Goal: Task Accomplishment & Management: Complete application form

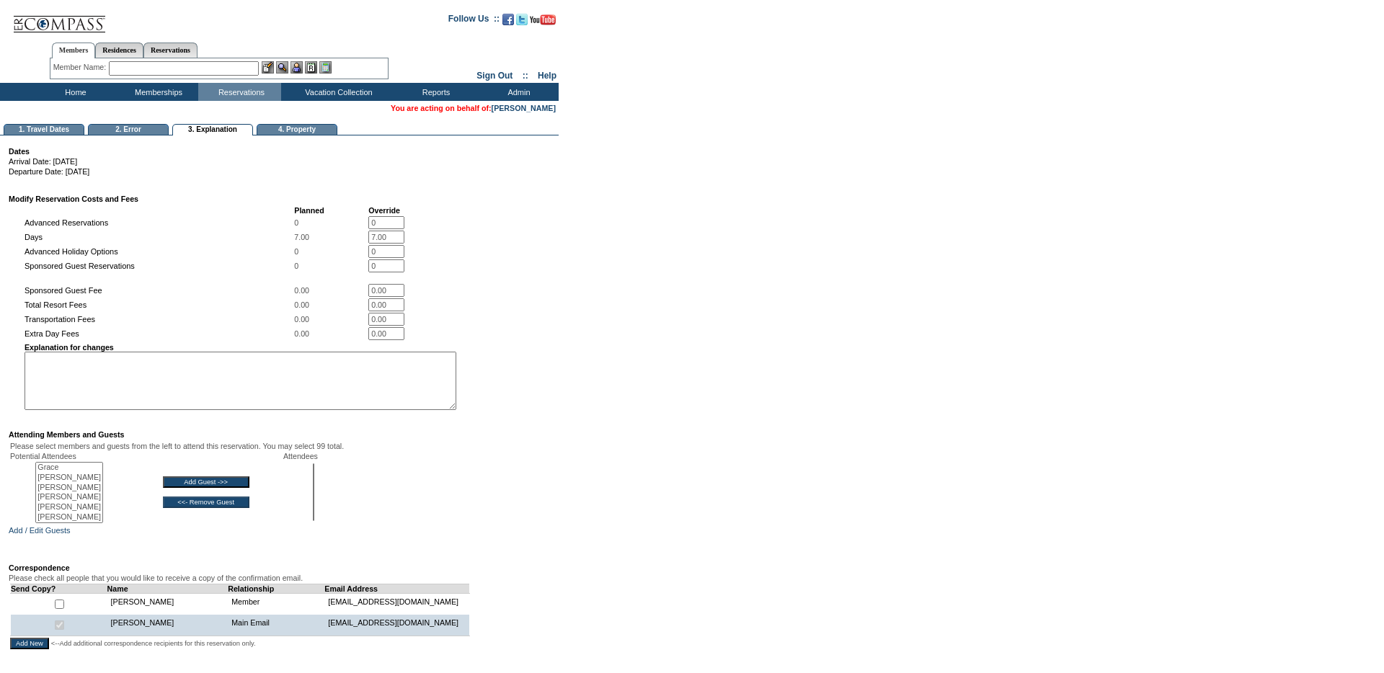
select select
click at [440, 373] on textarea at bounding box center [241, 381] width 432 height 58
paste textarea "Property: Charity: Event Name: # Days: Date of Event:"
drag, startPoint x: 136, startPoint y: 373, endPoint x: -42, endPoint y: 366, distance: 178.2
click at [0, 366] on html "Follow Us ::" at bounding box center [692, 413] width 1384 height 827
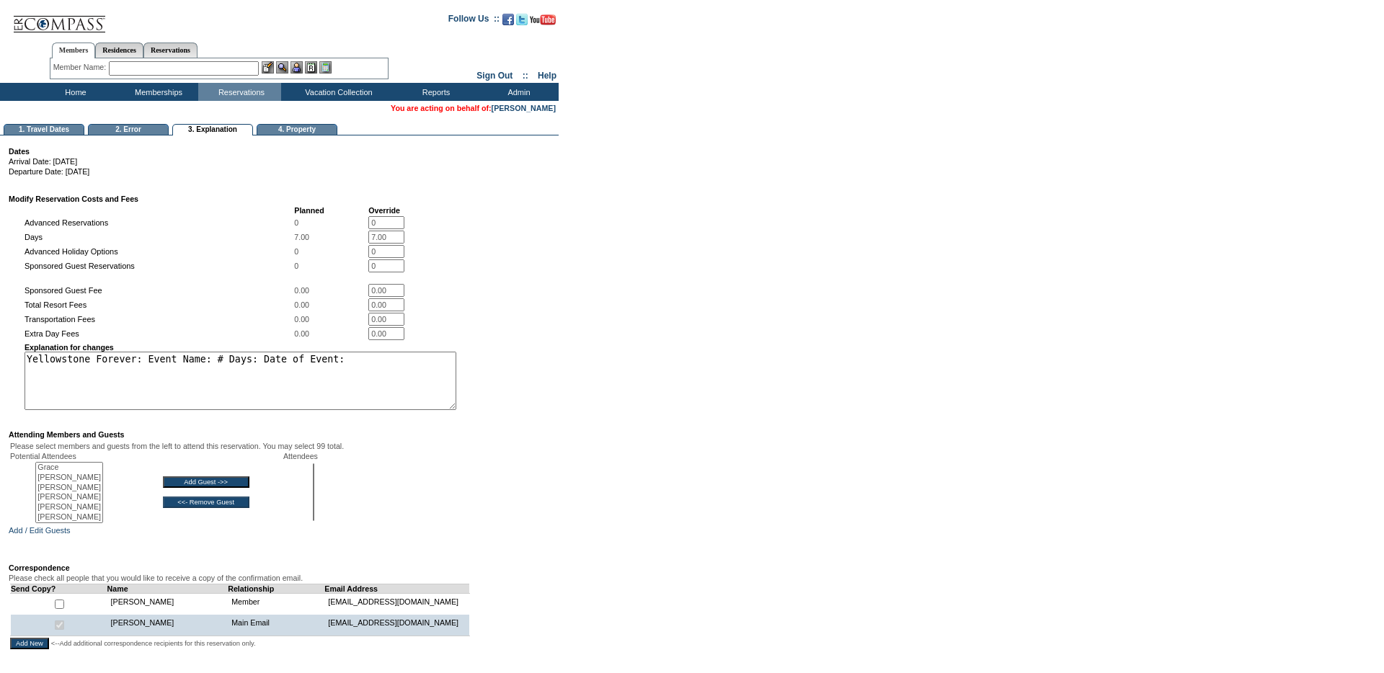
click at [187, 374] on textarea "Yellowstone Forever: Event Name: # Days: Date of Event:" at bounding box center [241, 381] width 432 height 58
paste textarea "Society Weekend Silent Auction"
click at [341, 375] on textarea "Yellowstone Forever: Society Weekend Silent Auction: # Days: Date of Event:" at bounding box center [241, 381] width 432 height 58
click at [437, 381] on textarea "Yellowstone Forever: Society Weekend Silent Auction: 7 Days: Date of Event:" at bounding box center [241, 381] width 432 height 58
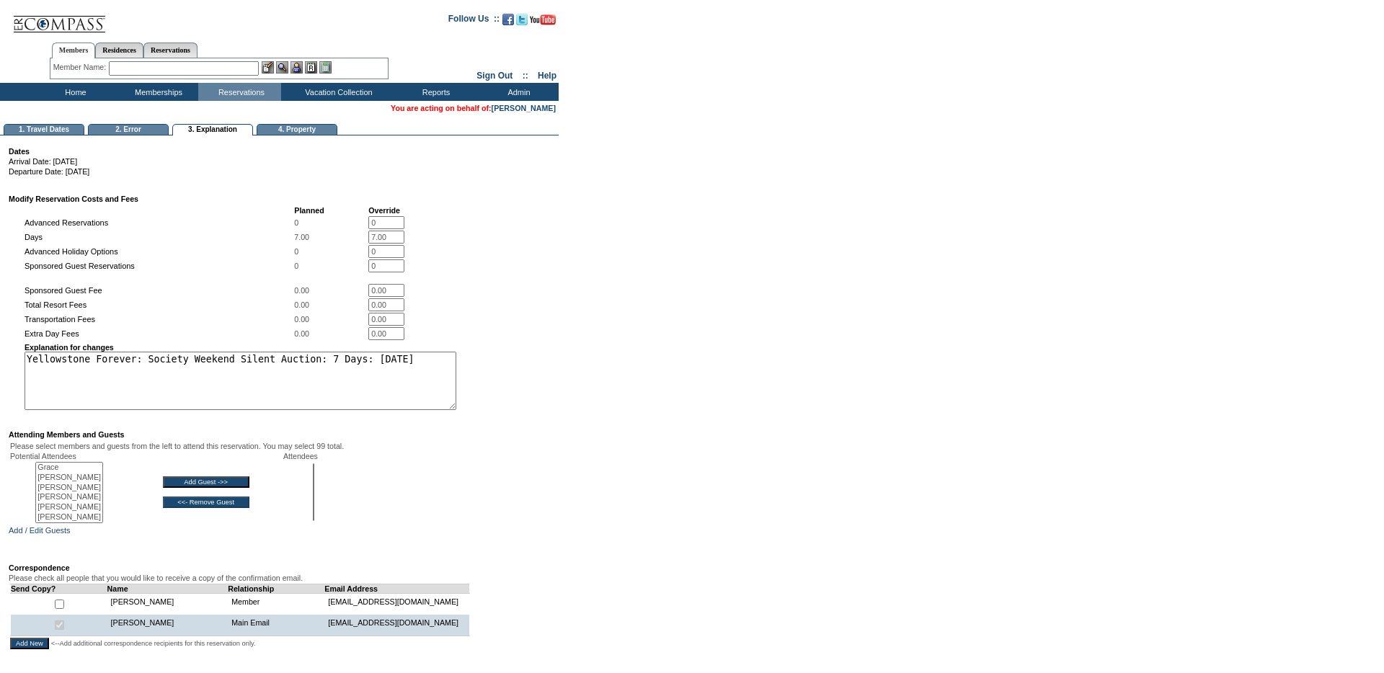
click at [422, 394] on textarea "Yellowstone Forever: Society Weekend Silent Auction: 7 Days: [DATE]" at bounding box center [241, 381] width 432 height 58
type textarea "Yellowstone Forever: Society Weekend Silent Auction: 7 Days: [DATE]"
click at [496, 378] on td "Planned Override Advanced Reservations 0 0 * Days 7.00 7.00 * Advanced Holiday …" at bounding box center [282, 308] width 547 height 207
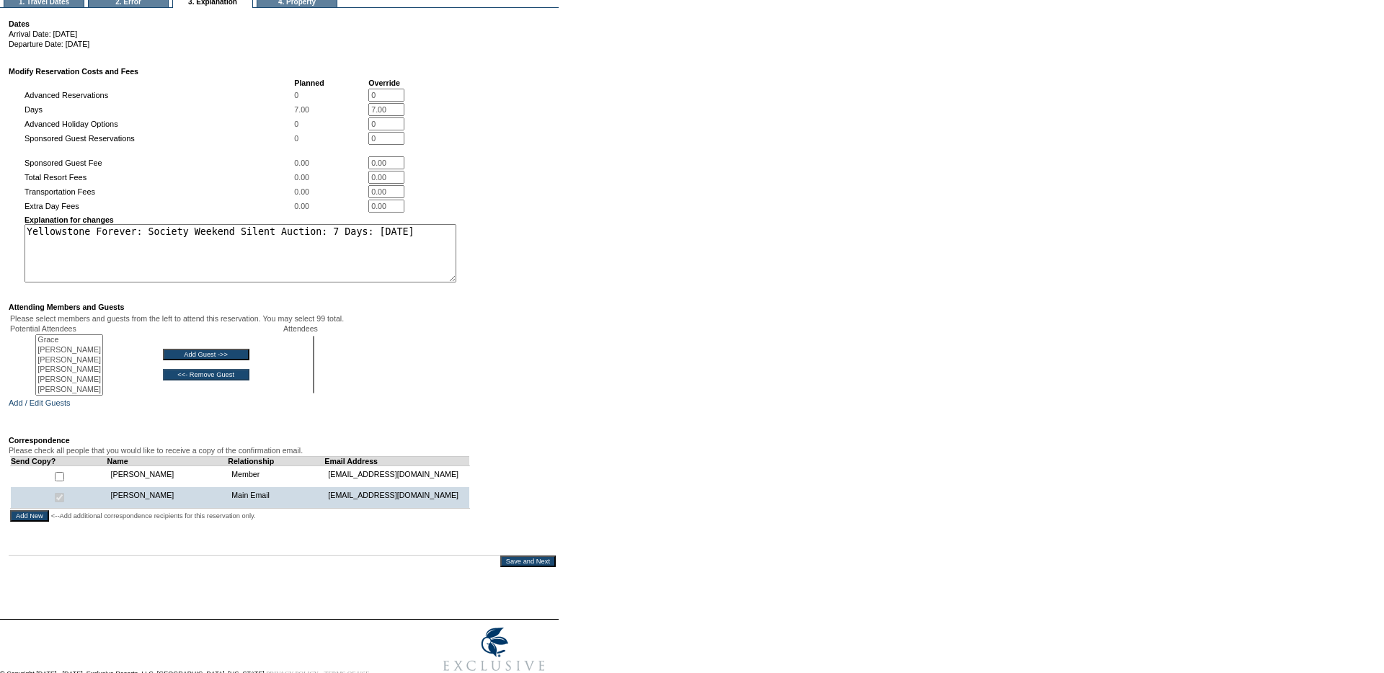
scroll to position [141, 0]
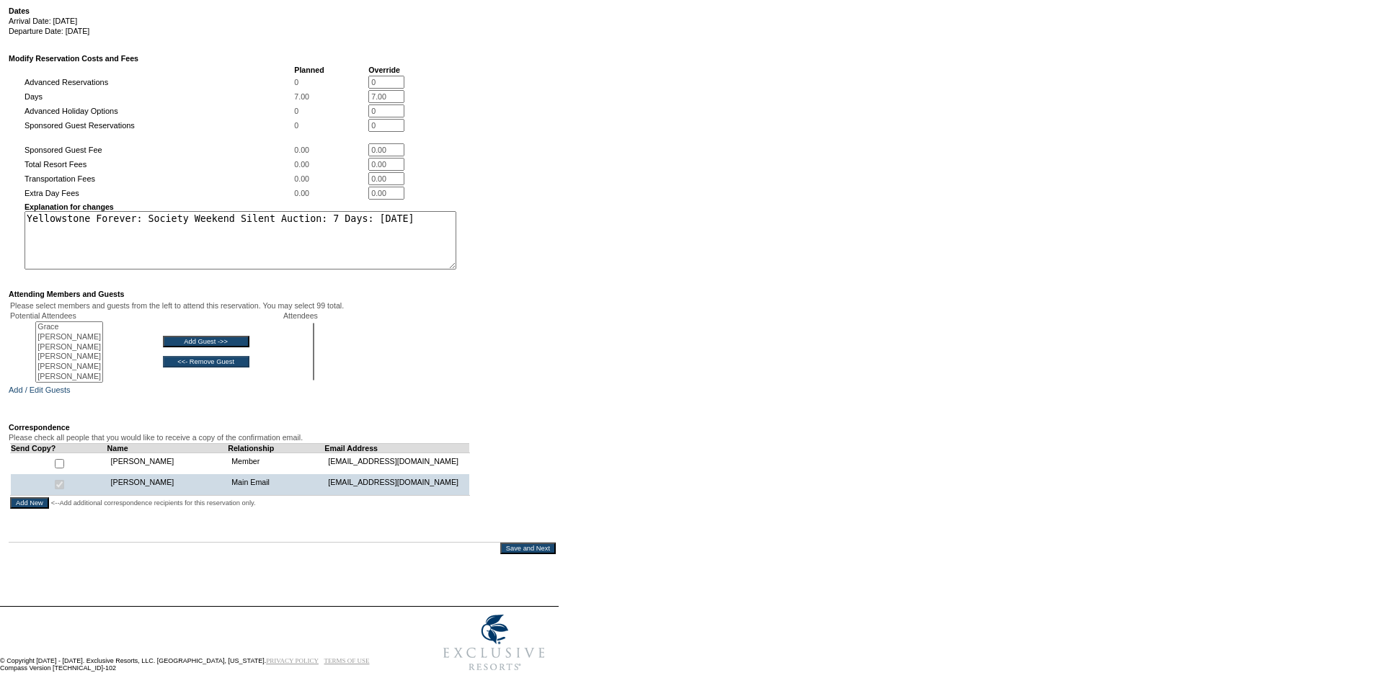
click at [535, 554] on input "Save and Next" at bounding box center [527, 549] width 55 height 12
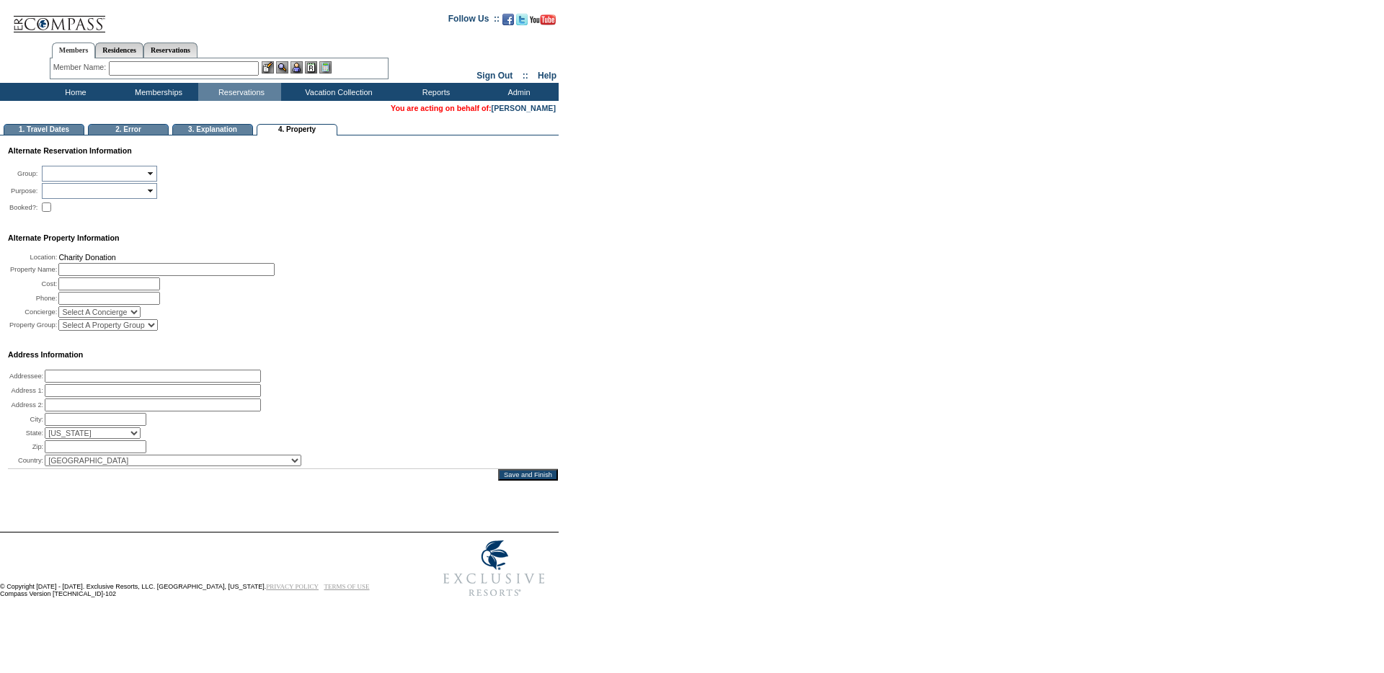
click at [182, 276] on input "text" at bounding box center [166, 269] width 216 height 13
paste input "Yellowstone Forever: Society Weekend Silent Auction: 7 Days: [DATE]"
type input "Yellowstone Forever: Society Weekend Silent Auction: 7 Days: [DATE]"
click at [104, 171] on td at bounding box center [94, 174] width 104 height 16
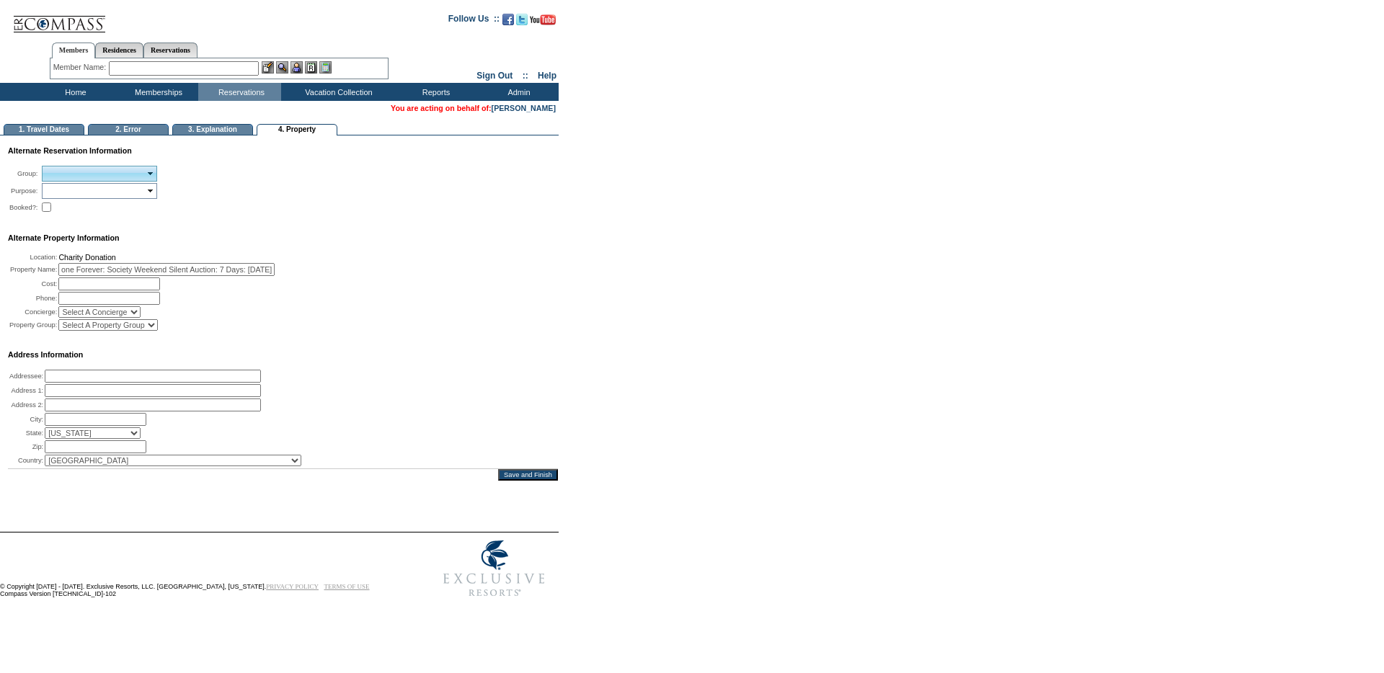
scroll to position [0, 0]
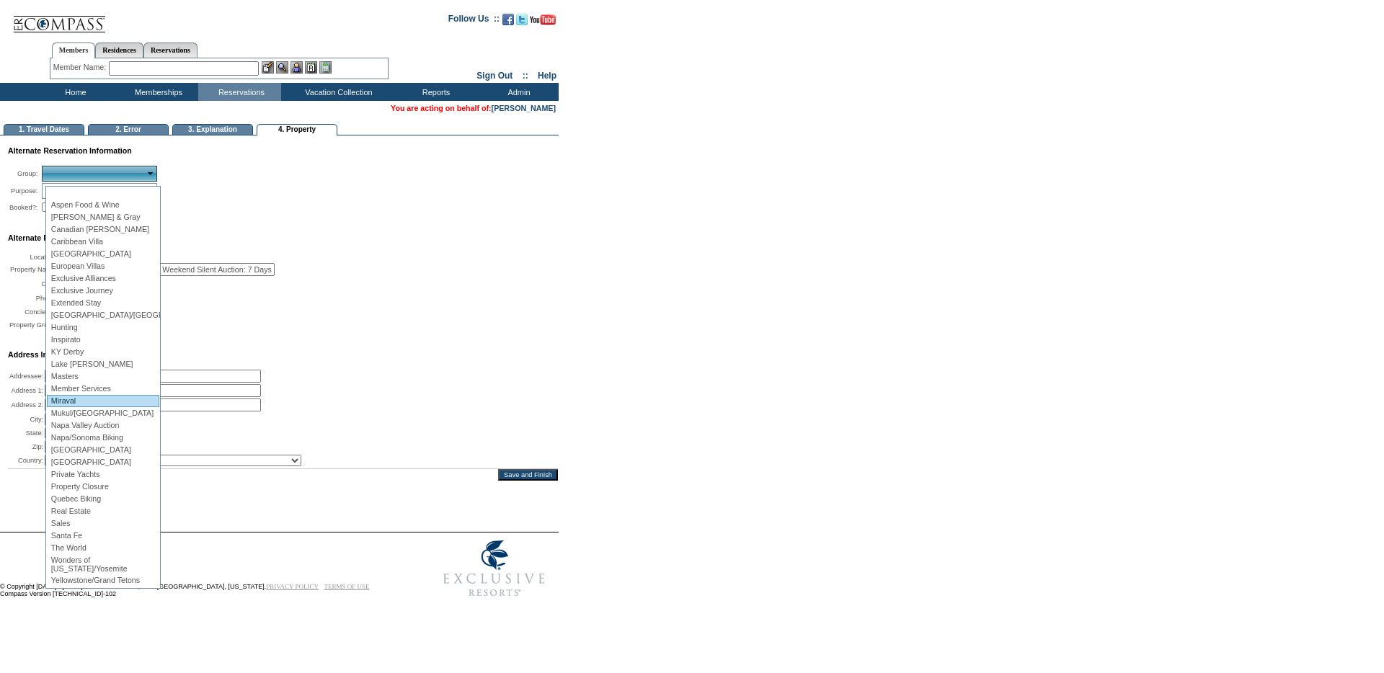
click at [110, 396] on li "Miraval" at bounding box center [103, 401] width 112 height 12
type input "Loading..."
type input "Miraval"
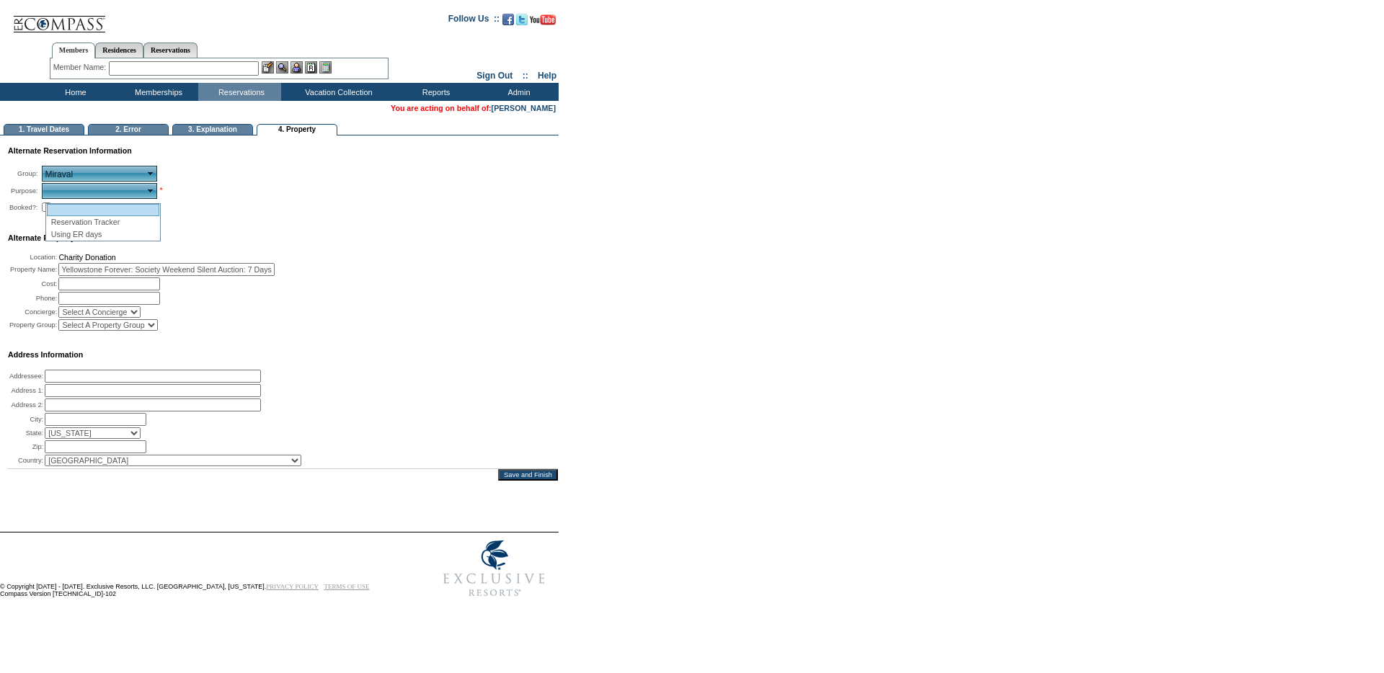
click at [97, 187] on td at bounding box center [94, 191] width 104 height 16
click at [97, 180] on input "Miraval" at bounding box center [94, 174] width 102 height 12
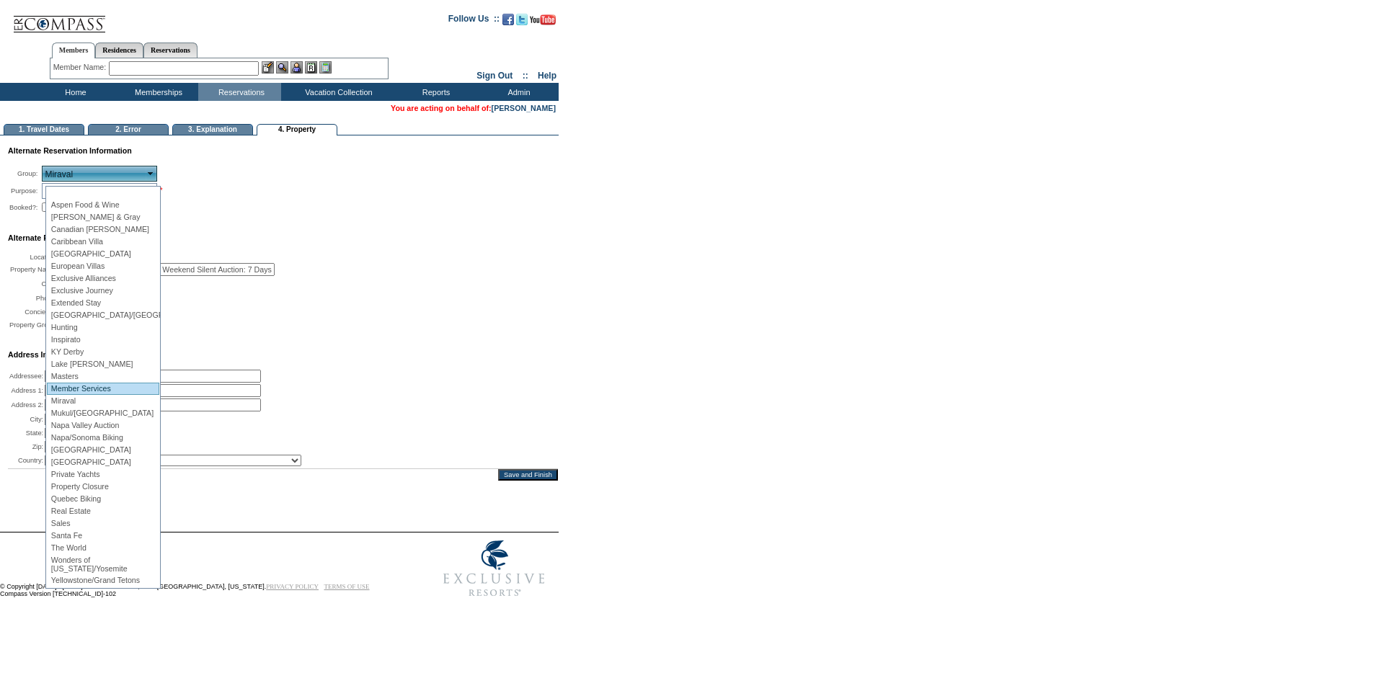
click at [128, 386] on li "Member Services" at bounding box center [103, 389] width 112 height 12
type input "Loading..."
type input "Member Services"
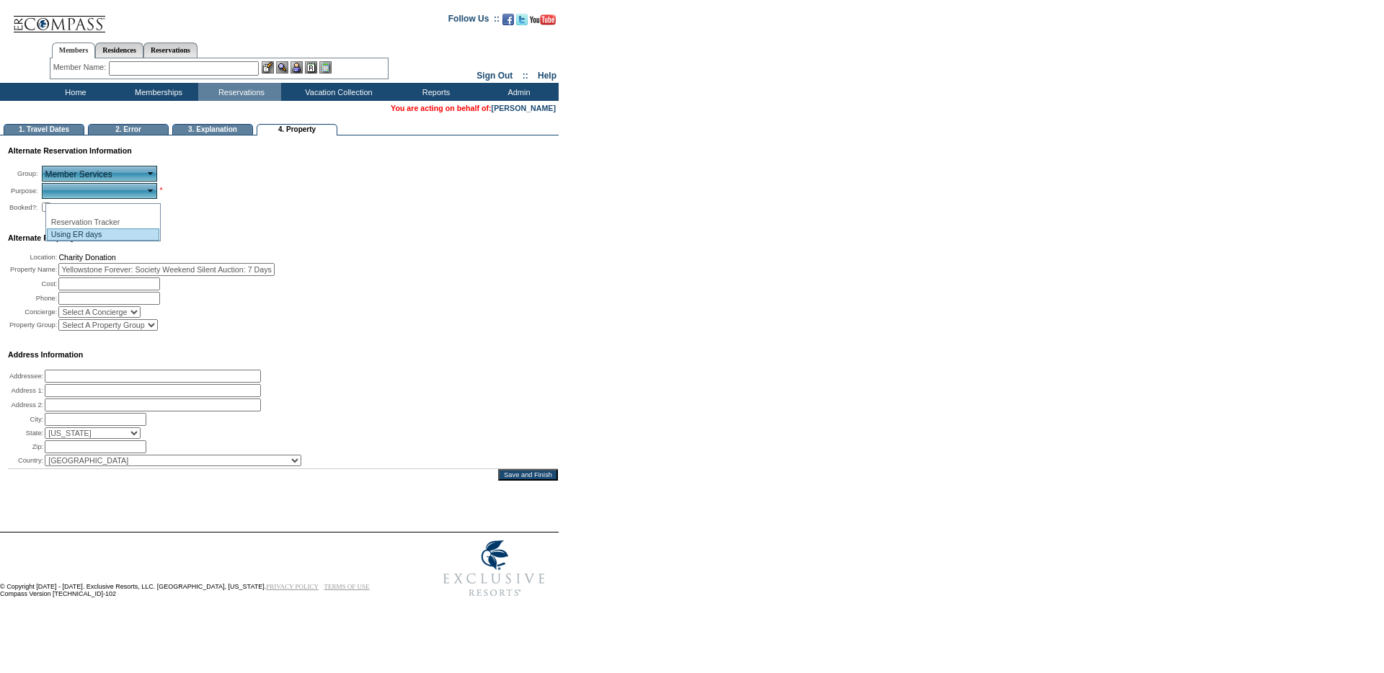
click at [99, 233] on li "Using ER days" at bounding box center [103, 234] width 112 height 12
type input "Using ER days"
click at [50, 210] on input "checkbox" at bounding box center [46, 207] width 9 height 9
checkbox input "true"
click at [548, 481] on input "Save and Finish" at bounding box center [528, 475] width 60 height 12
